Goal: Transaction & Acquisition: Download file/media

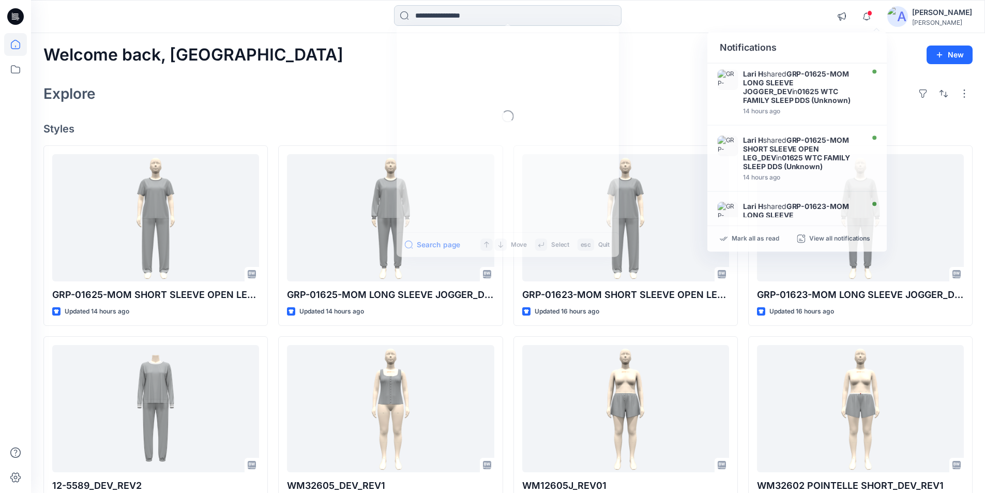
click at [489, 10] on input at bounding box center [507, 15] width 227 height 21
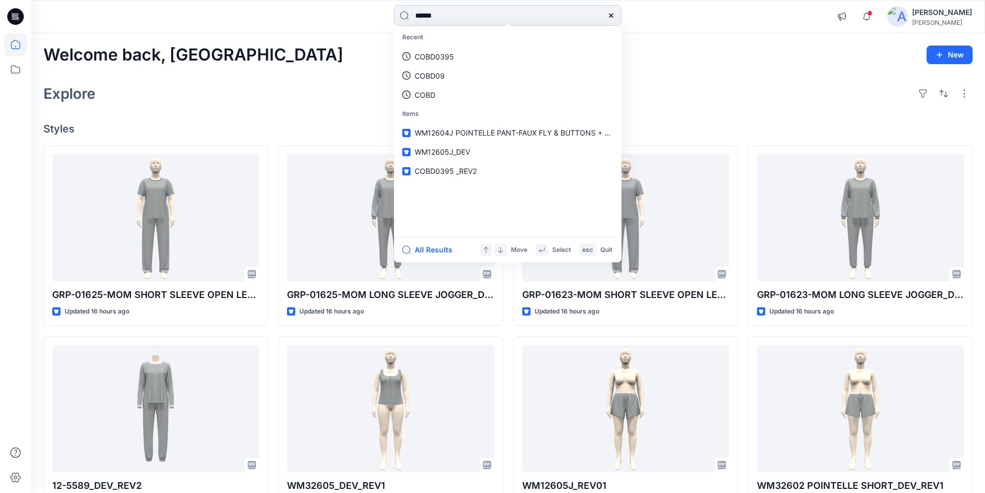
type input "******"
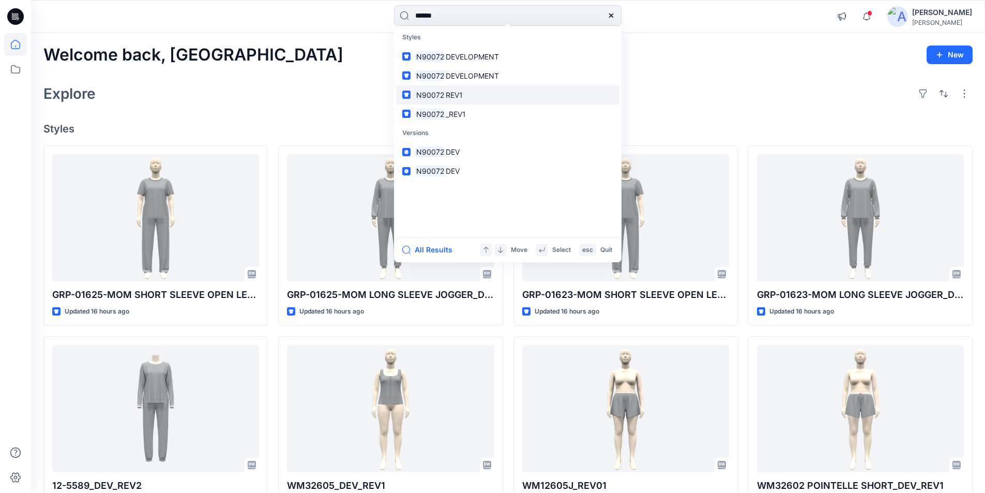
click at [449, 97] on span "REV1" at bounding box center [454, 94] width 17 height 9
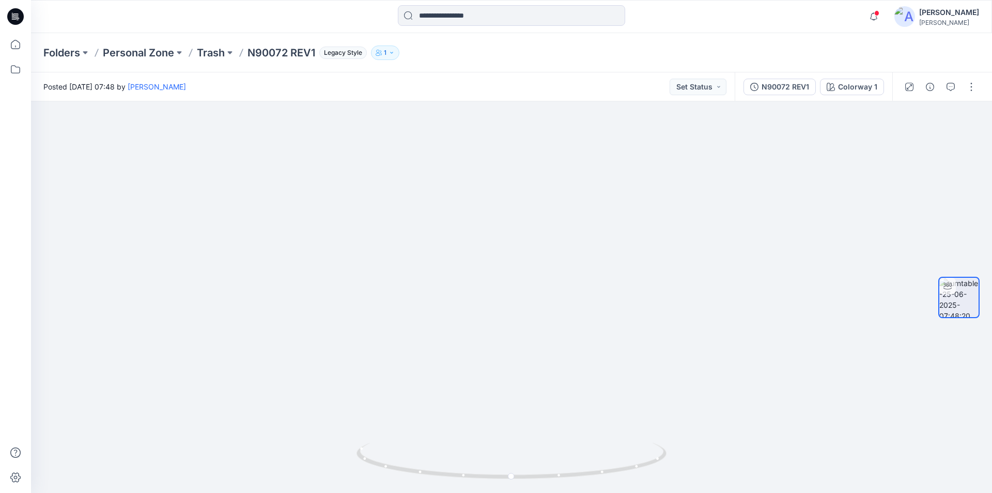
click at [287, 55] on p "N90072 REV1" at bounding box center [282, 52] width 68 height 14
click at [441, 14] on input at bounding box center [511, 15] width 227 height 21
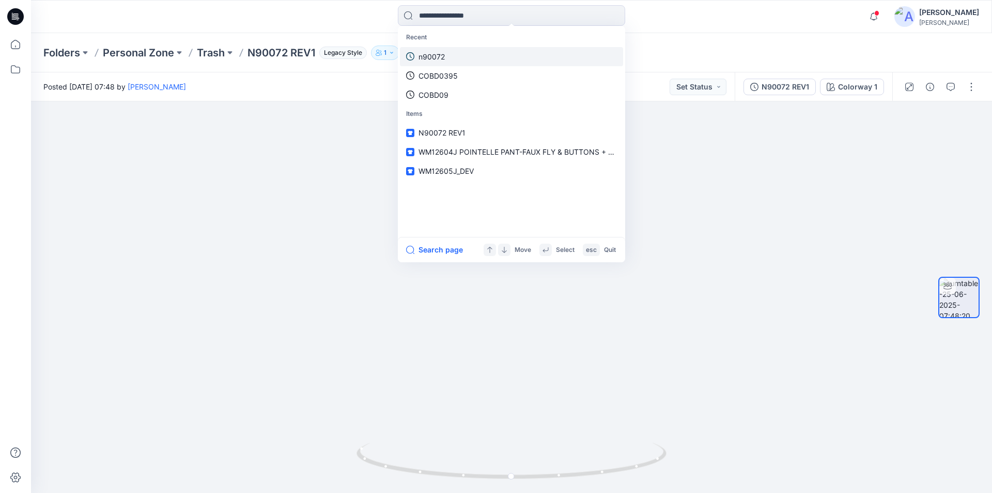
click at [440, 57] on p "n90072" at bounding box center [432, 56] width 26 height 11
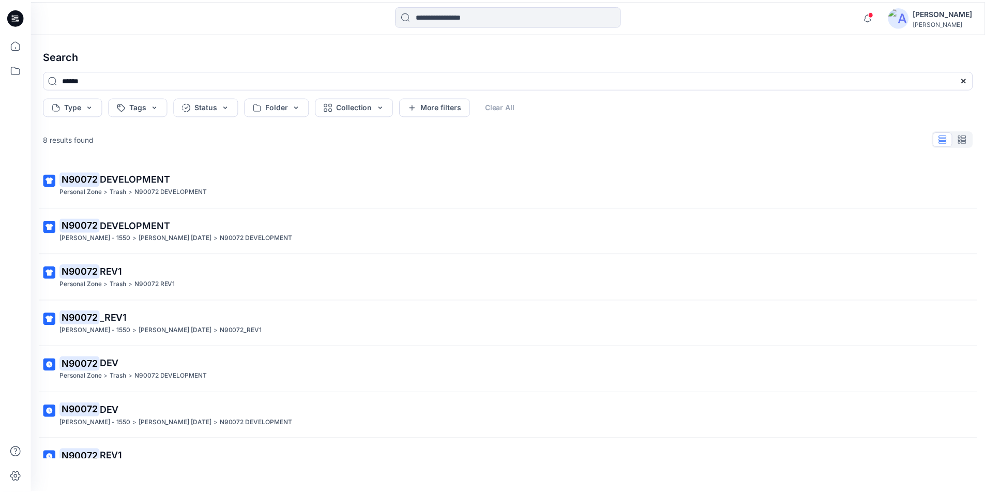
scroll to position [72, 0]
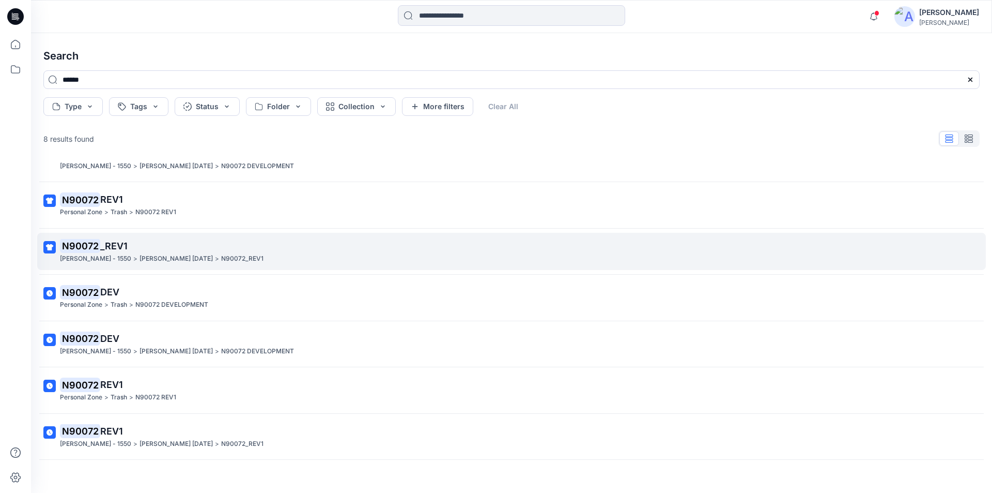
click at [147, 258] on p "[PERSON_NAME] [DATE]" at bounding box center [176, 258] width 73 height 11
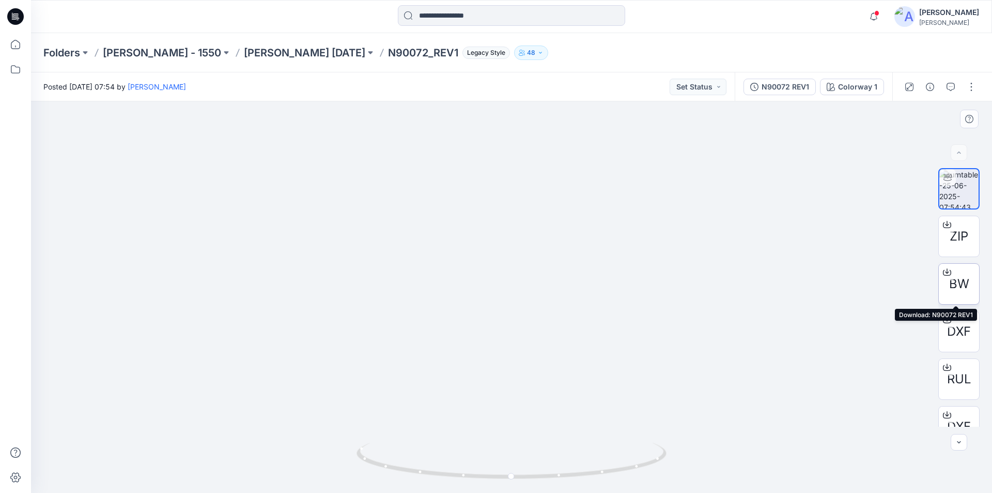
click at [944, 271] on icon at bounding box center [947, 272] width 8 height 8
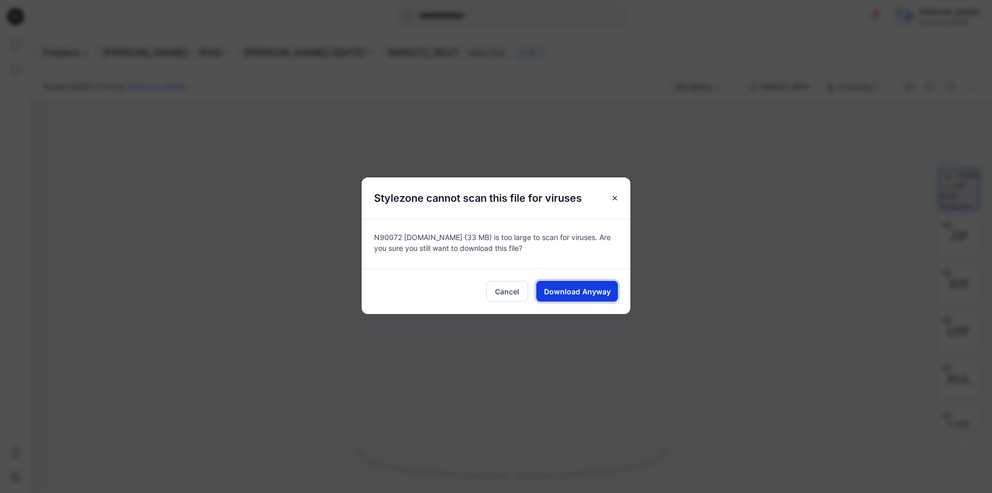
click at [586, 288] on span "Download Anyway" at bounding box center [577, 291] width 67 height 11
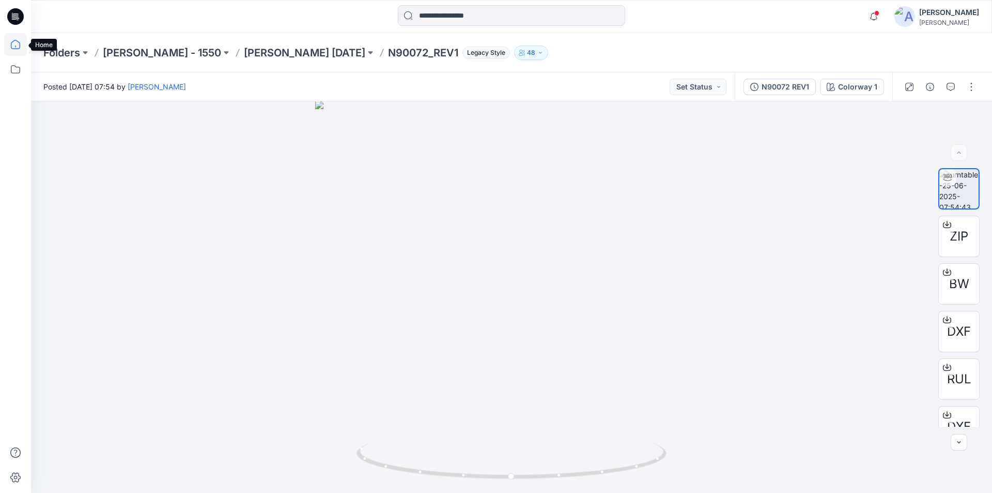
drag, startPoint x: 14, startPoint y: 43, endPoint x: 293, endPoint y: 28, distance: 278.5
click at [16, 43] on icon at bounding box center [15, 44] width 23 height 23
